Goal: Transaction & Acquisition: Purchase product/service

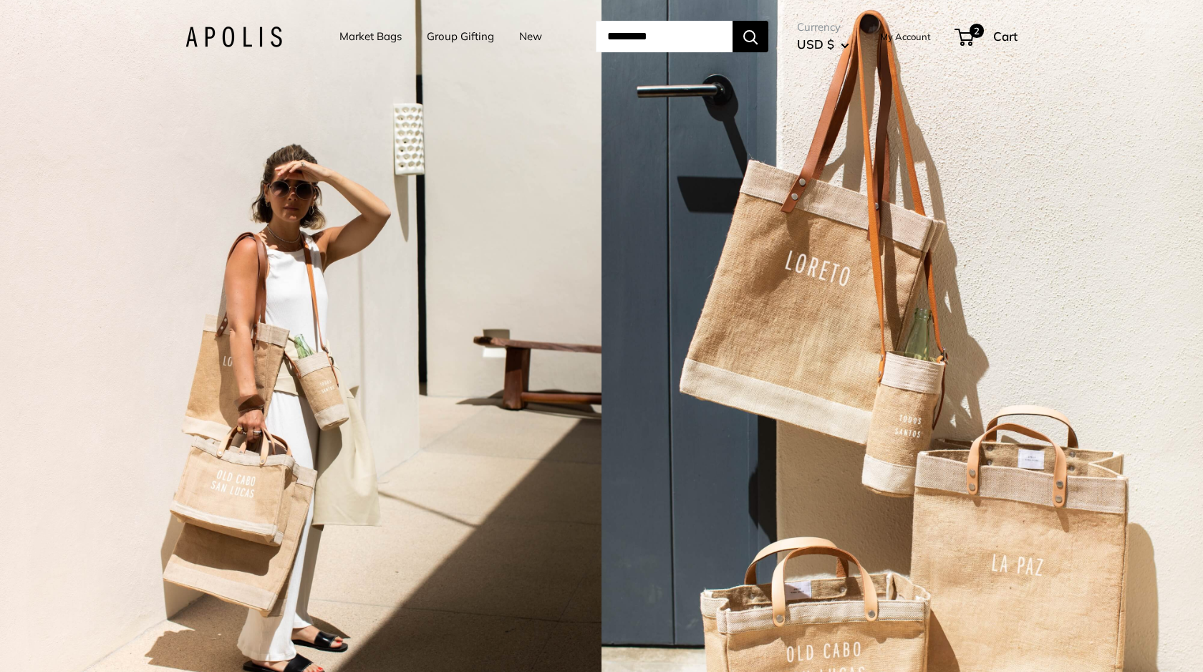
click at [375, 36] on link "Market Bags" at bounding box center [370, 36] width 62 height 20
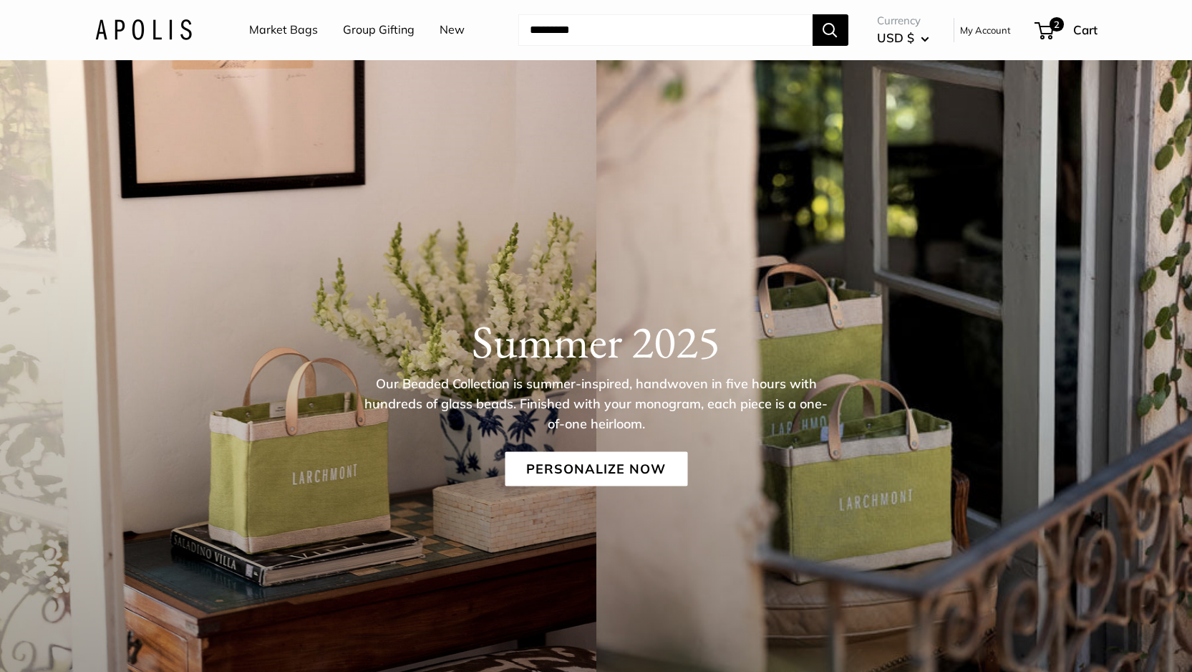
click at [296, 34] on link "Market Bags" at bounding box center [283, 29] width 69 height 21
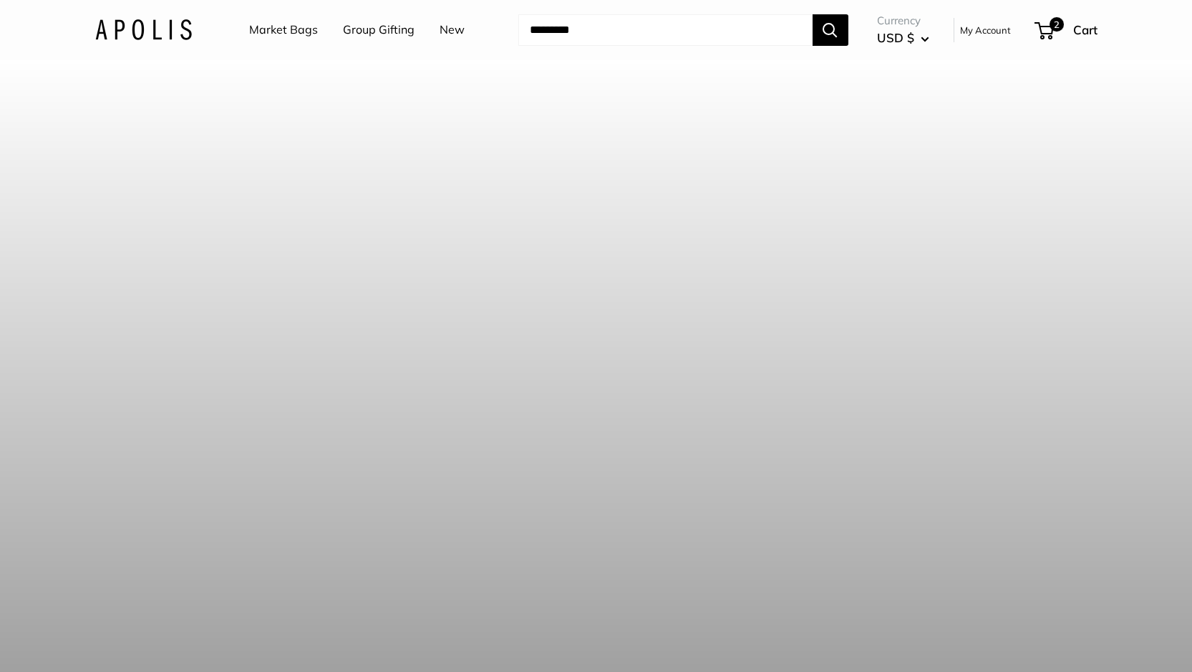
click at [301, 34] on link "Market Bags" at bounding box center [283, 29] width 69 height 21
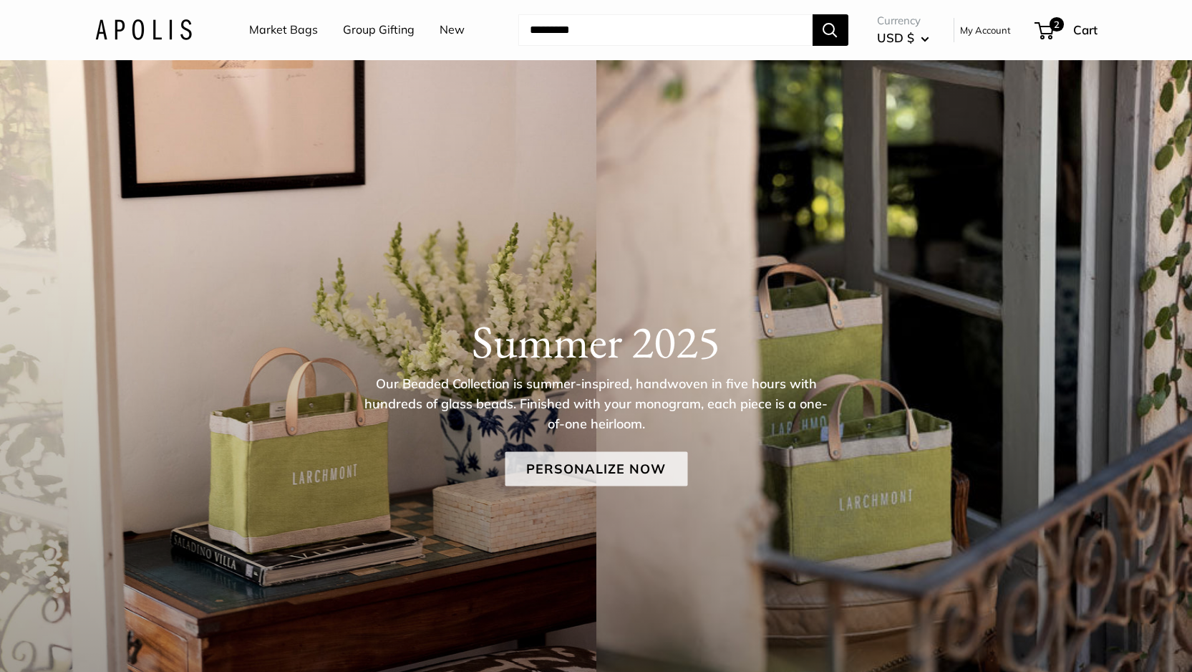
click at [612, 462] on link "Personalize Now" at bounding box center [596, 468] width 183 height 34
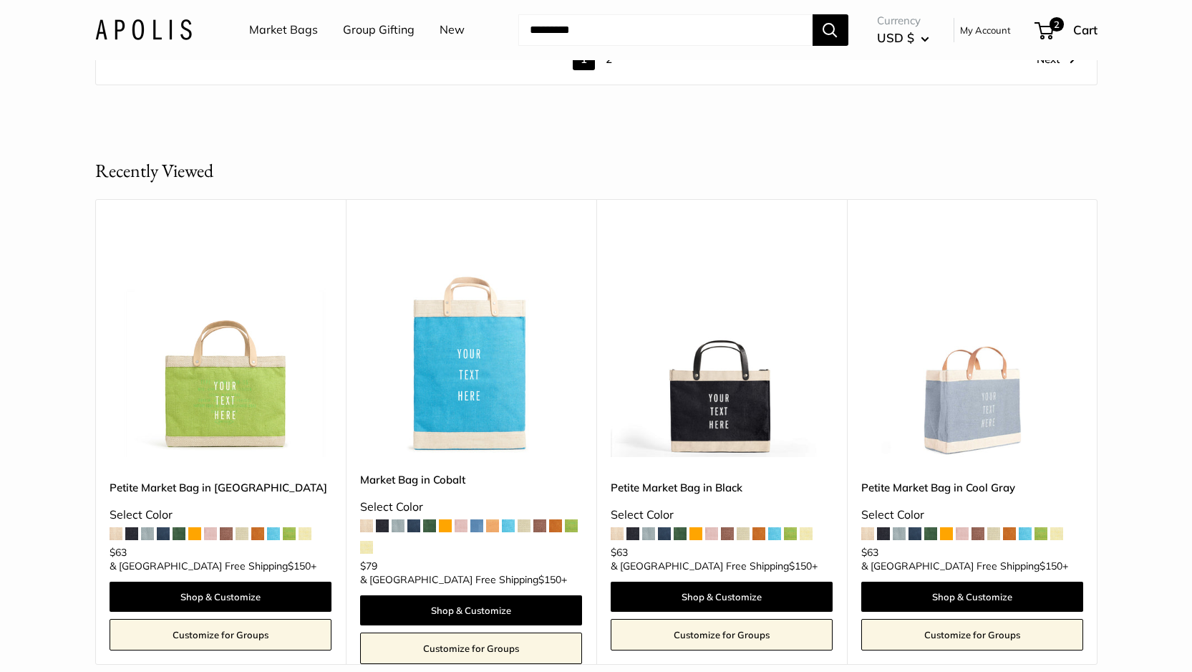
scroll to position [8645, 0]
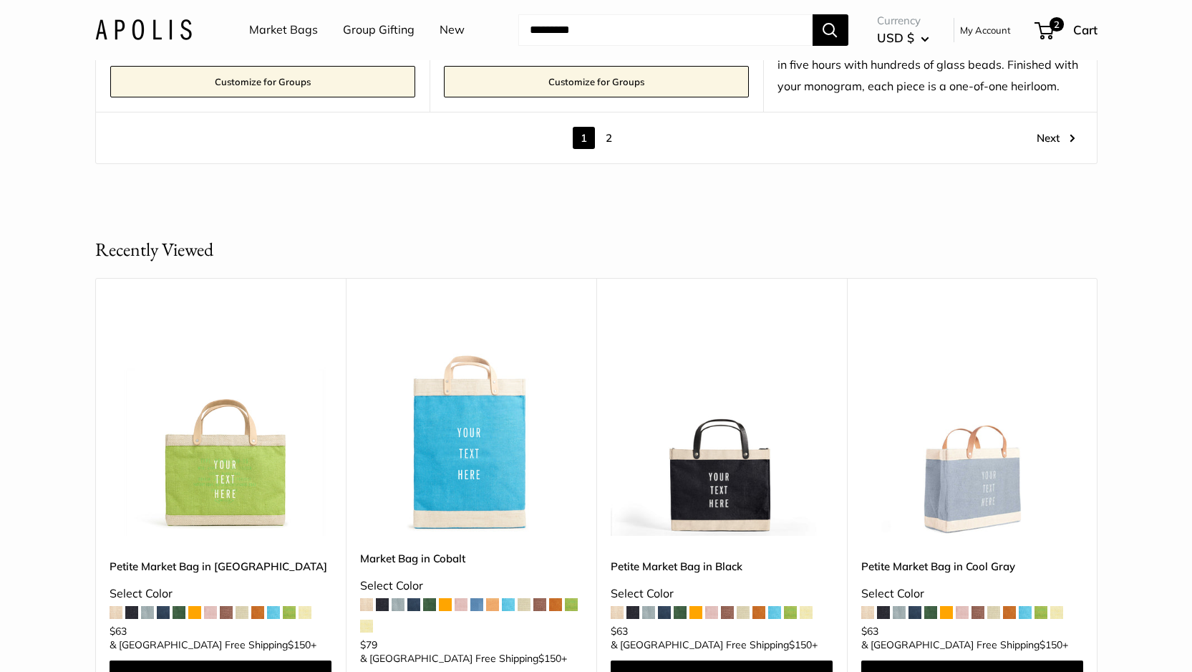
click at [608, 137] on link "2" at bounding box center [609, 138] width 22 height 22
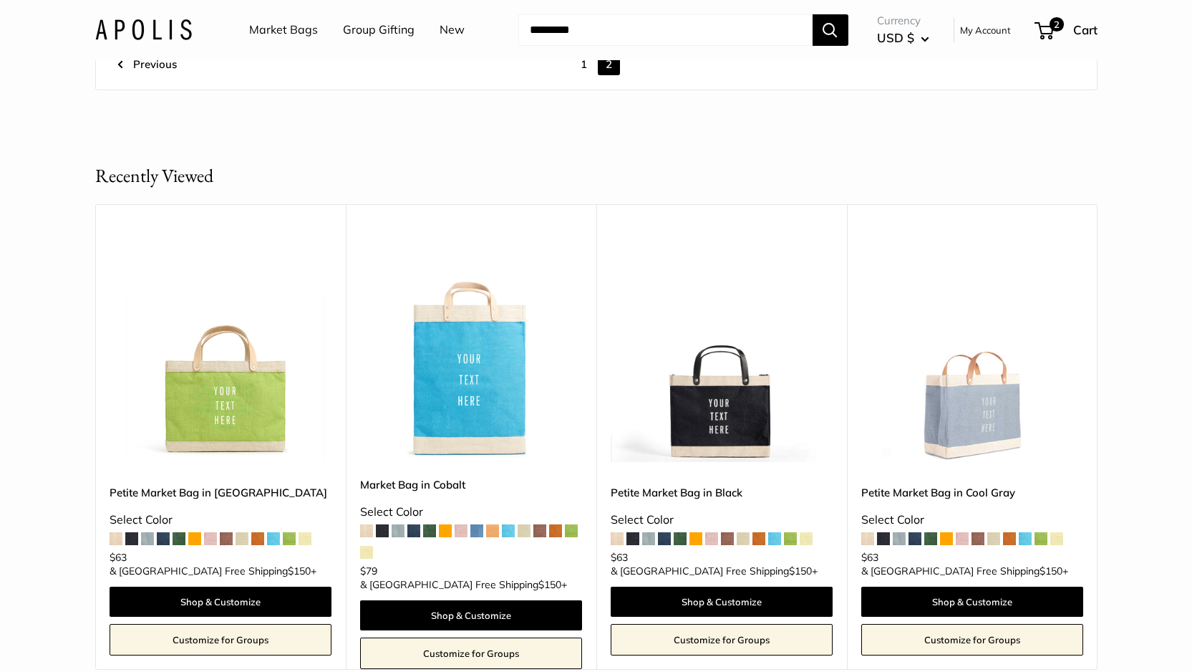
scroll to position [3078, 0]
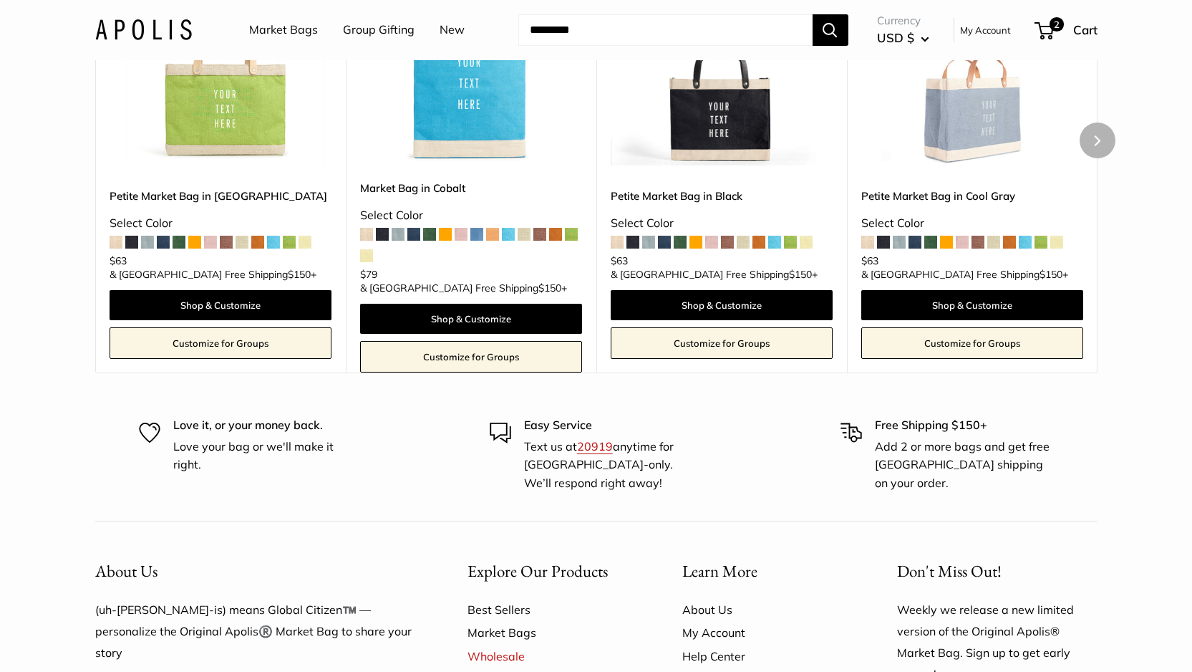
click at [0, 0] on img at bounding box center [0, 0] width 0 height 0
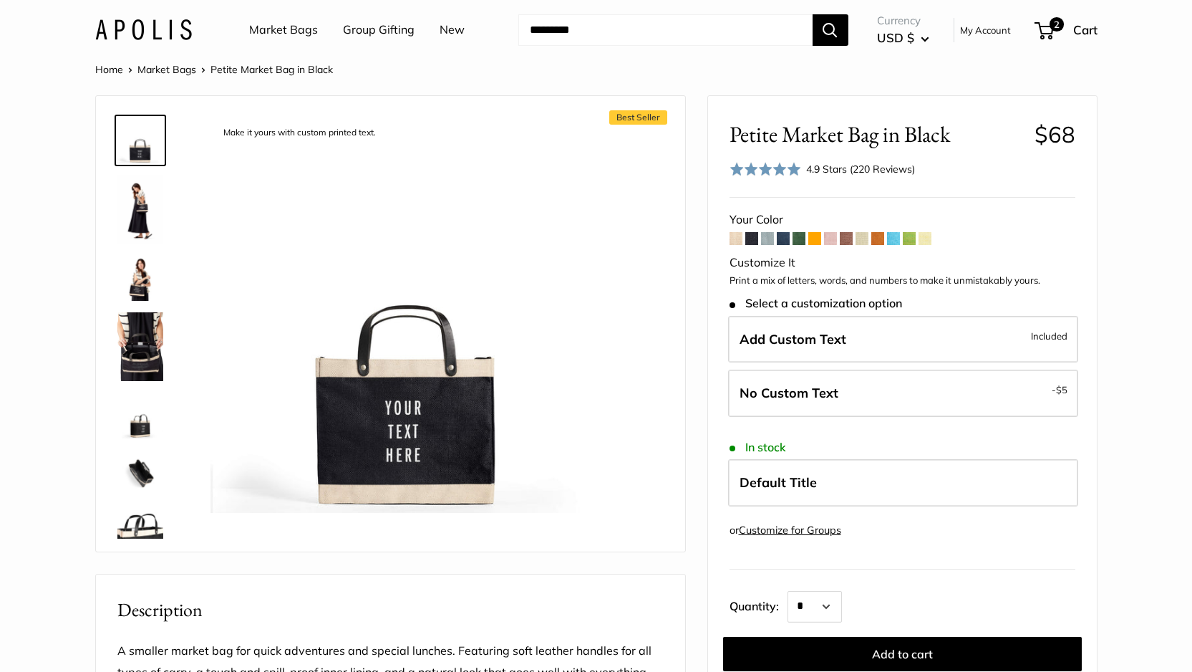
click at [144, 205] on img at bounding box center [140, 209] width 46 height 69
